Goal: Information Seeking & Learning: Learn about a topic

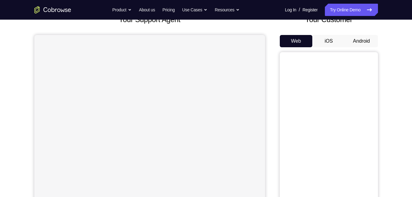
scroll to position [44, 0]
drag, startPoint x: 352, startPoint y: 35, endPoint x: 353, endPoint y: 41, distance: 6.5
click at [353, 41] on div "Your Customer Web iOS Android" at bounding box center [329, 127] width 98 height 227
click at [353, 41] on button "Android" at bounding box center [361, 41] width 33 height 12
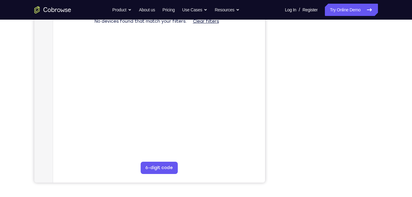
scroll to position [0, 0]
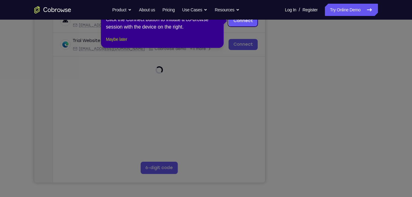
click at [125, 43] on button "Maybe later" at bounding box center [116, 39] width 21 height 7
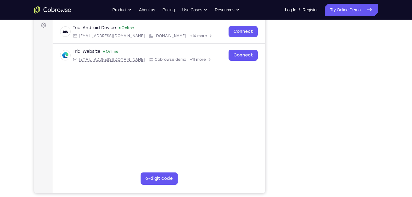
scroll to position [72, 0]
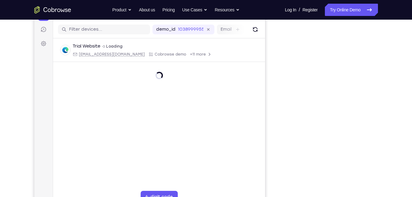
scroll to position [89, 0]
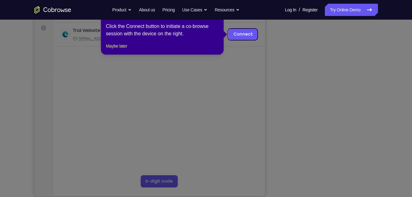
click at [323, 183] on icon at bounding box center [208, 98] width 416 height 197
click at [127, 55] on div "1 of 8 × Click the Connect button to initiate a co-browse session with the devi…" at bounding box center [162, 31] width 123 height 48
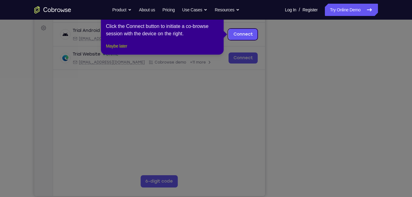
click at [126, 50] on button "Maybe later" at bounding box center [116, 45] width 21 height 7
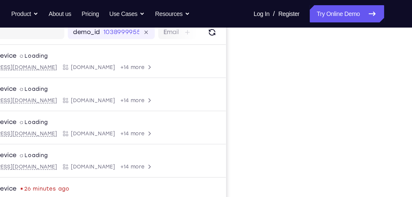
scroll to position [75, 0]
